Goal: Task Accomplishment & Management: Use online tool/utility

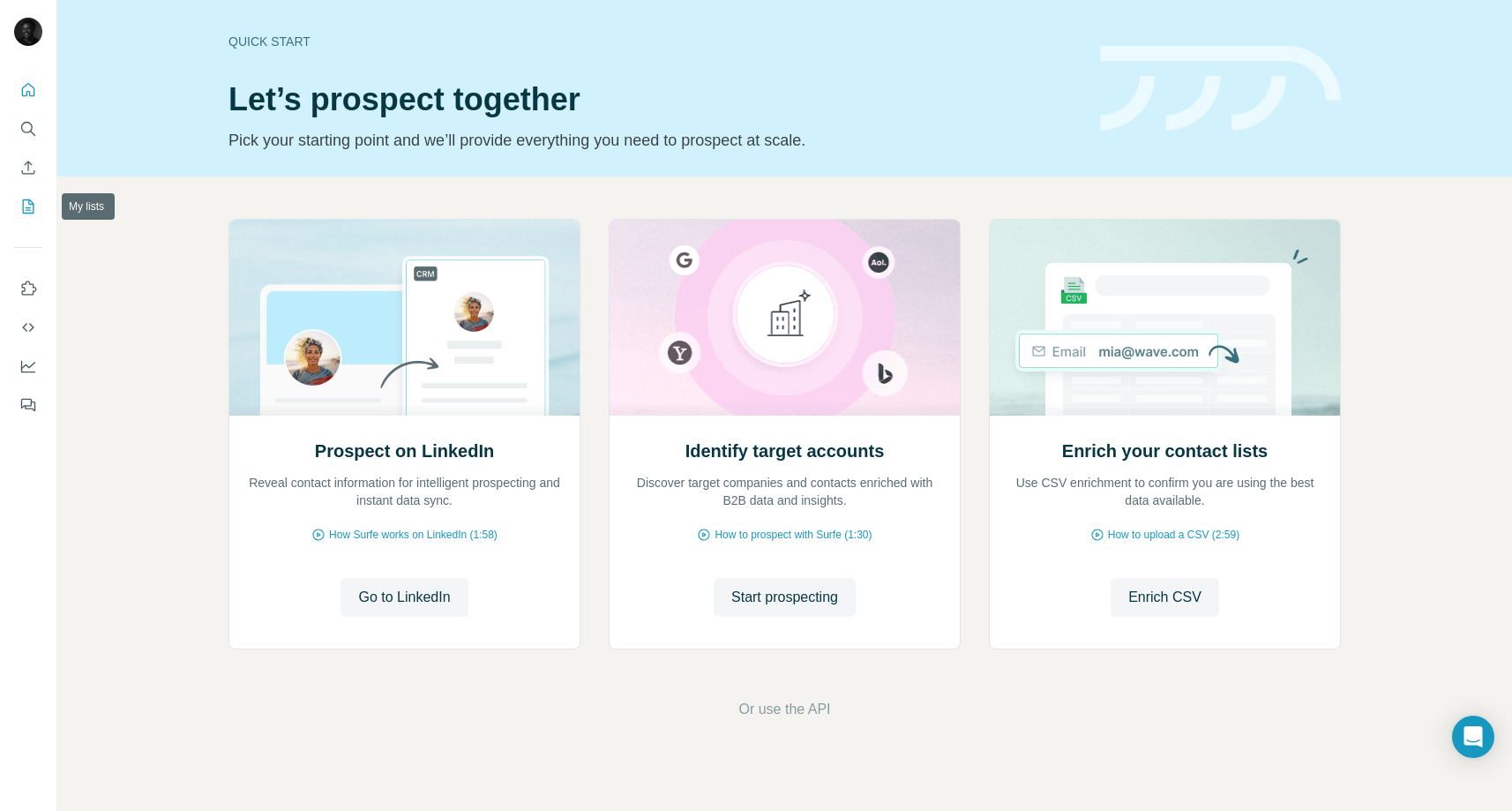
click at [23, 206] on icon "My lists" at bounding box center [29, 206] width 11 height 14
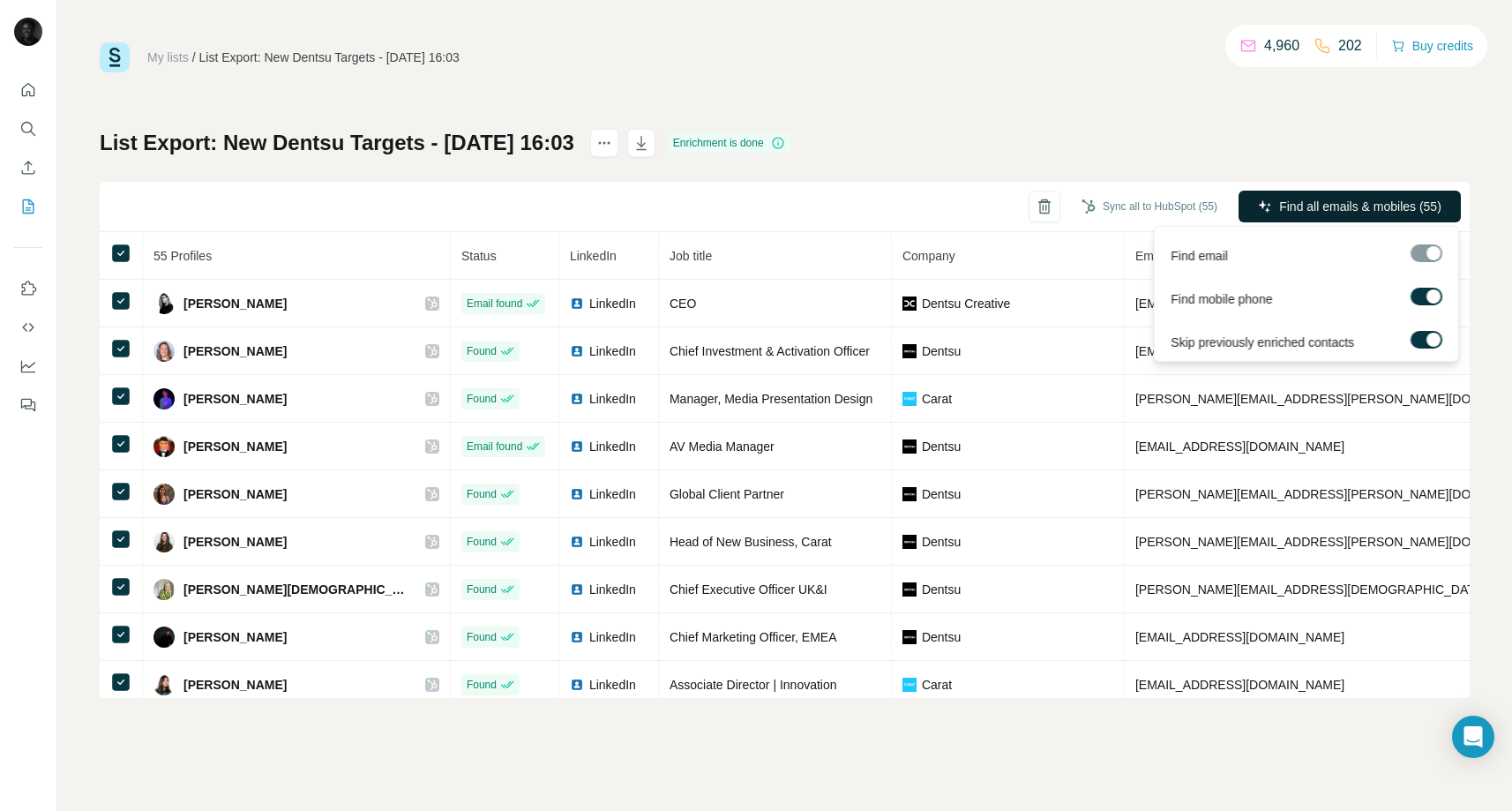
click at [1288, 198] on span "Find all emails & mobiles (55)" at bounding box center [1360, 206] width 162 height 17
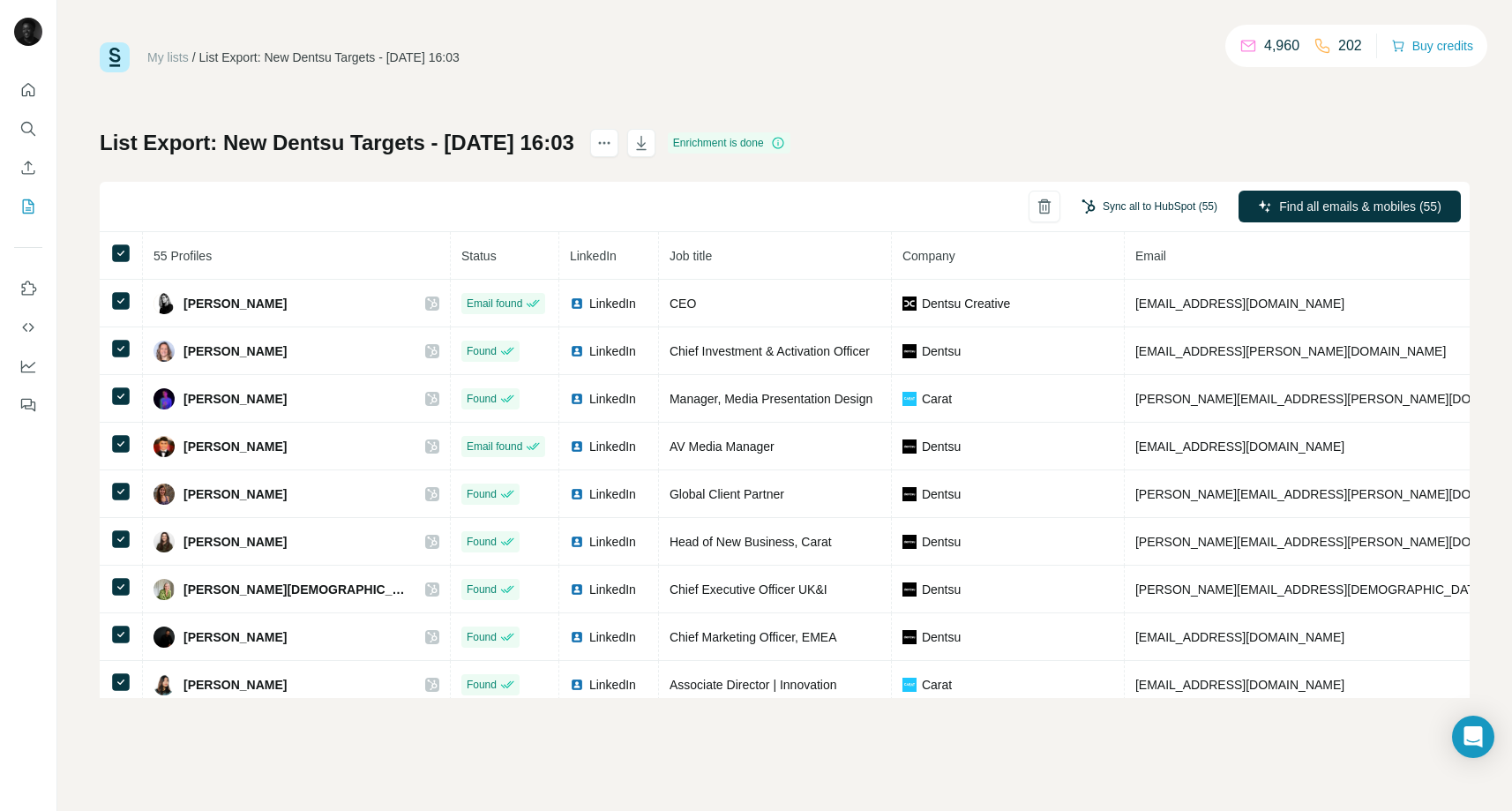
click at [1155, 206] on button "Sync all to HubSpot (55)" at bounding box center [1150, 207] width 161 height 27
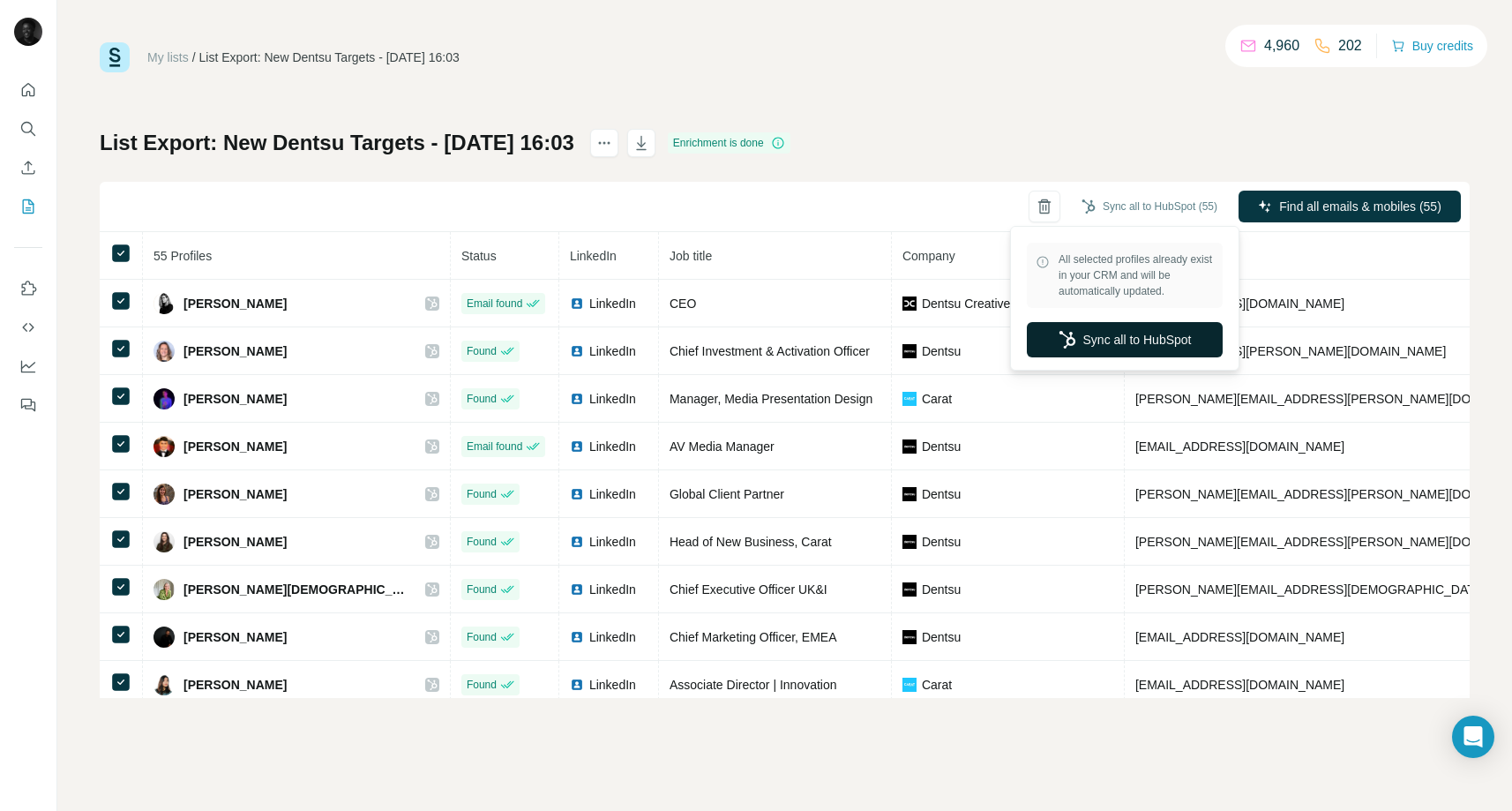
click at [1121, 334] on button "Sync all to HubSpot" at bounding box center [1125, 339] width 195 height 35
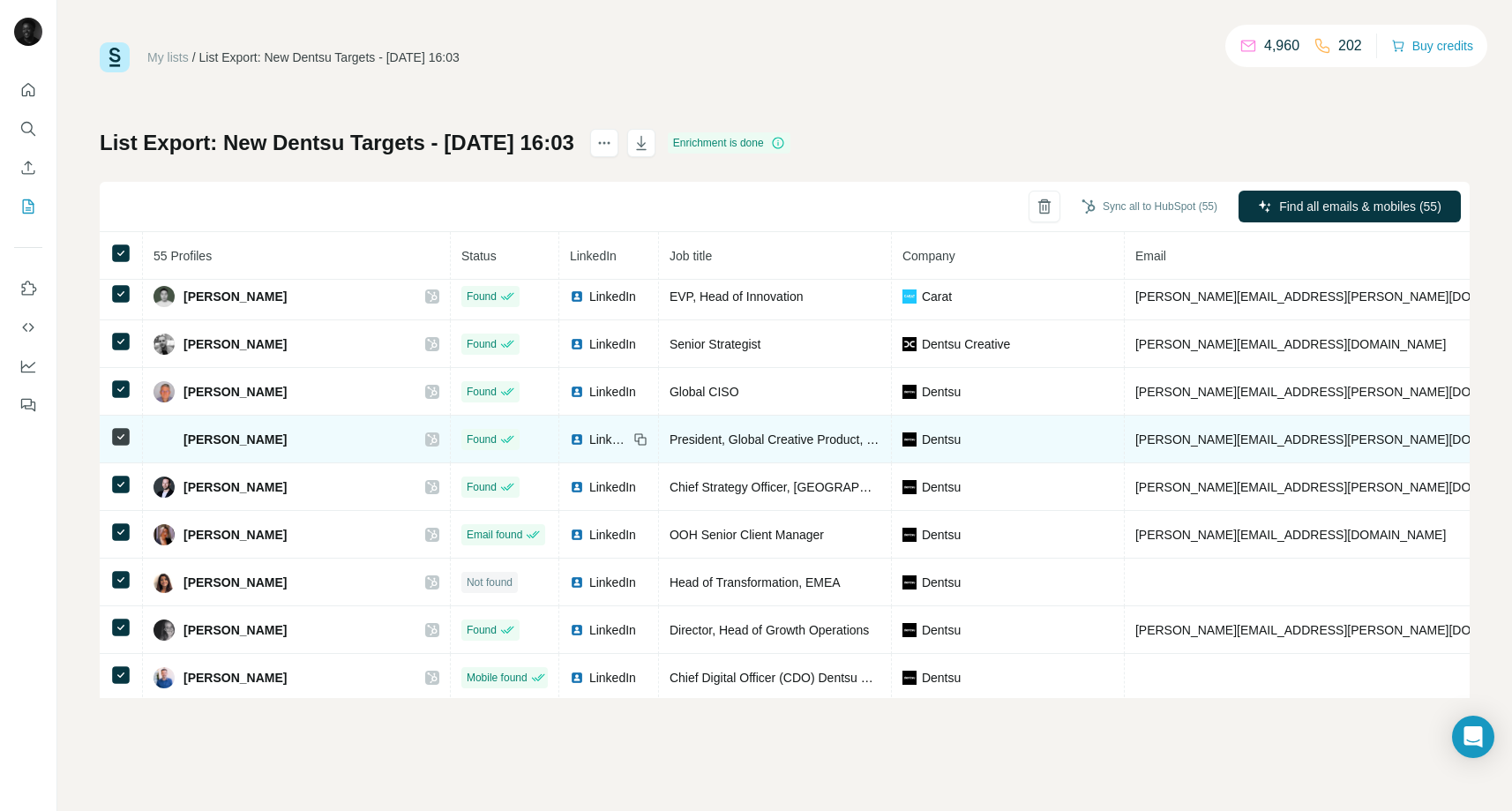
scroll to position [1058, 0]
